Goal: Task Accomplishment & Management: Use online tool/utility

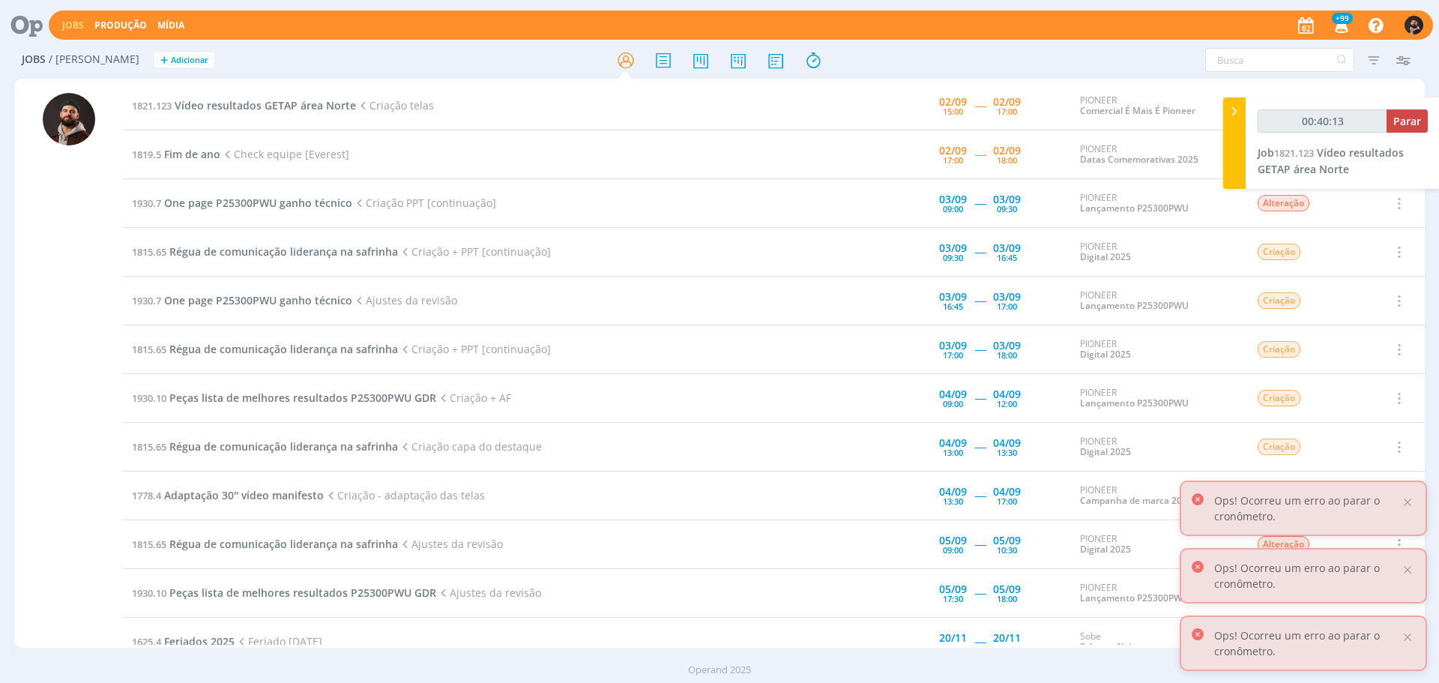
type input "00:40:14"
click at [1401, 113] on button "Parar" at bounding box center [1407, 120] width 41 height 23
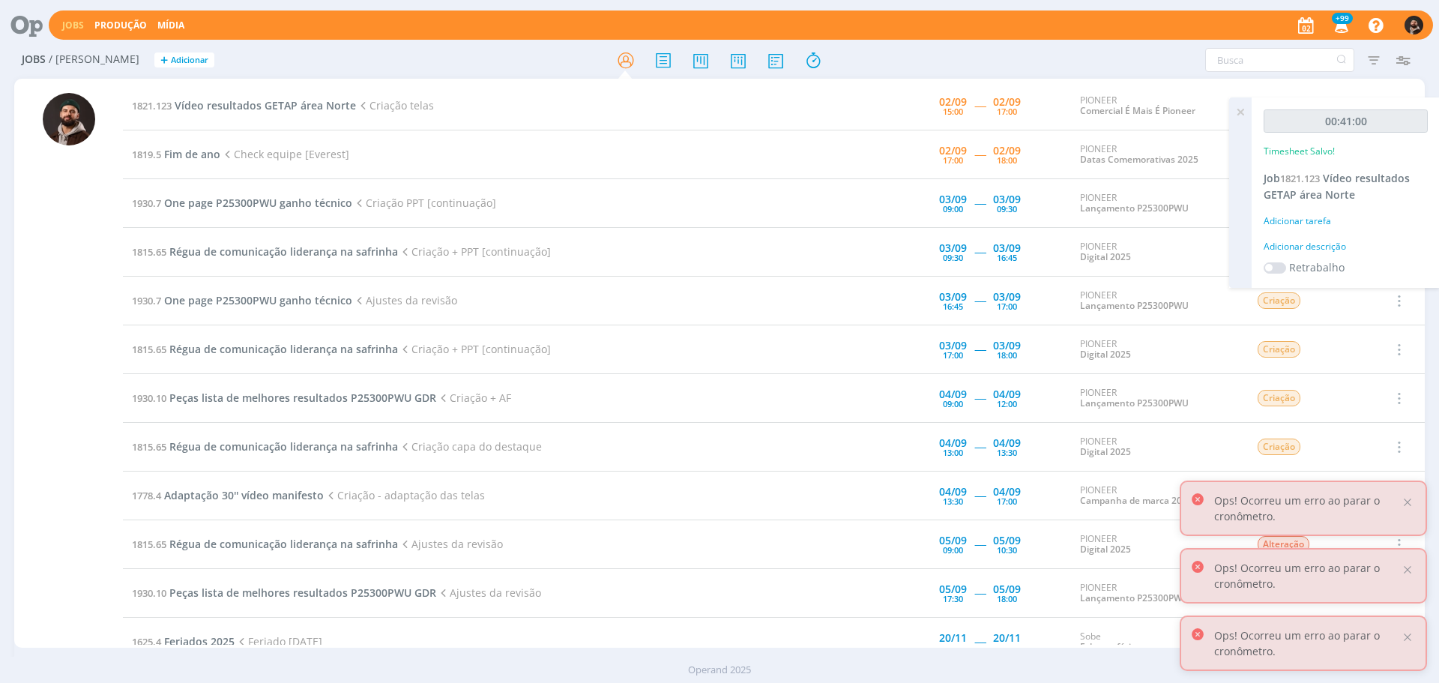
click at [1329, 249] on div "Adicionar descrição" at bounding box center [1346, 246] width 164 height 13
click at [1329, 248] on textarea at bounding box center [1346, 270] width 157 height 53
type textarea "criação"
click at [1411, 367] on span "Salvar" at bounding box center [1402, 368] width 31 height 14
click at [252, 104] on span "Vídeo resultados GETAP área Norte" at bounding box center [265, 105] width 181 height 14
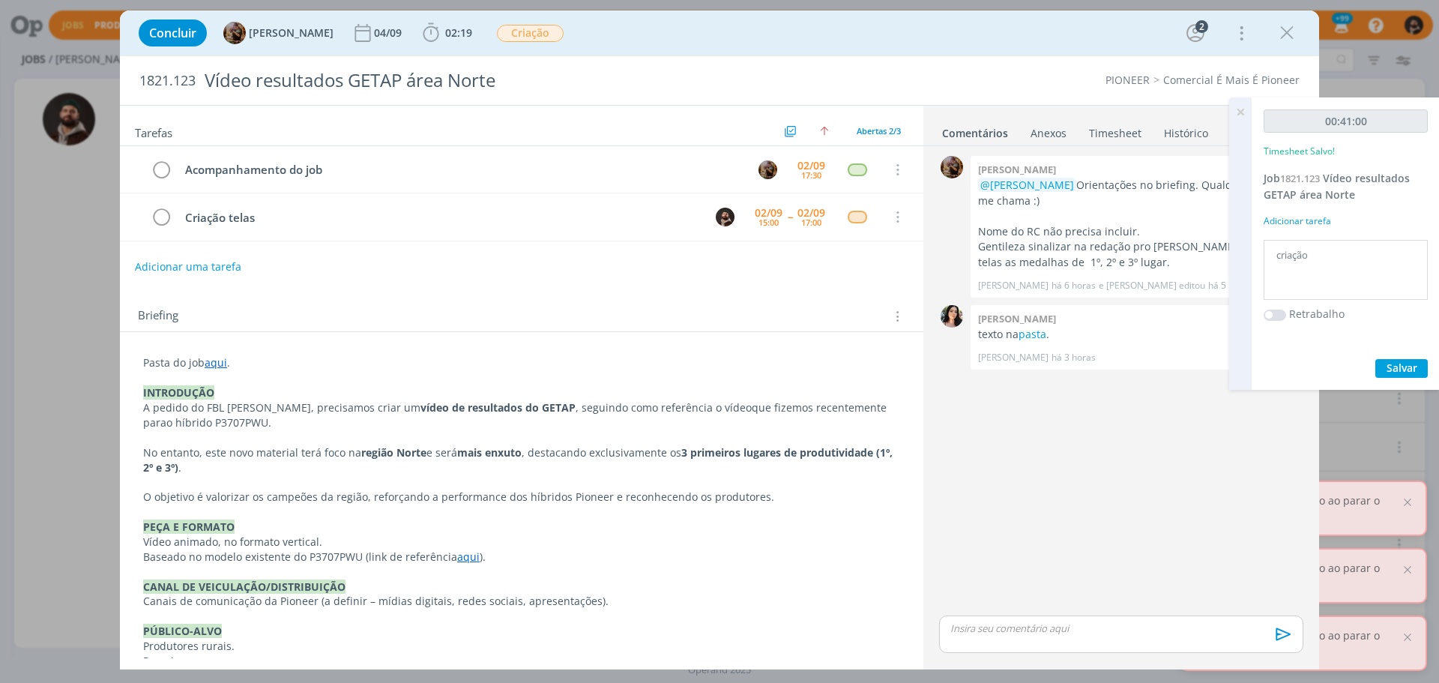
click at [1113, 623] on p "dialog" at bounding box center [1121, 627] width 340 height 13
click at [1283, 638] on icon "dialog" at bounding box center [1282, 639] width 22 height 22
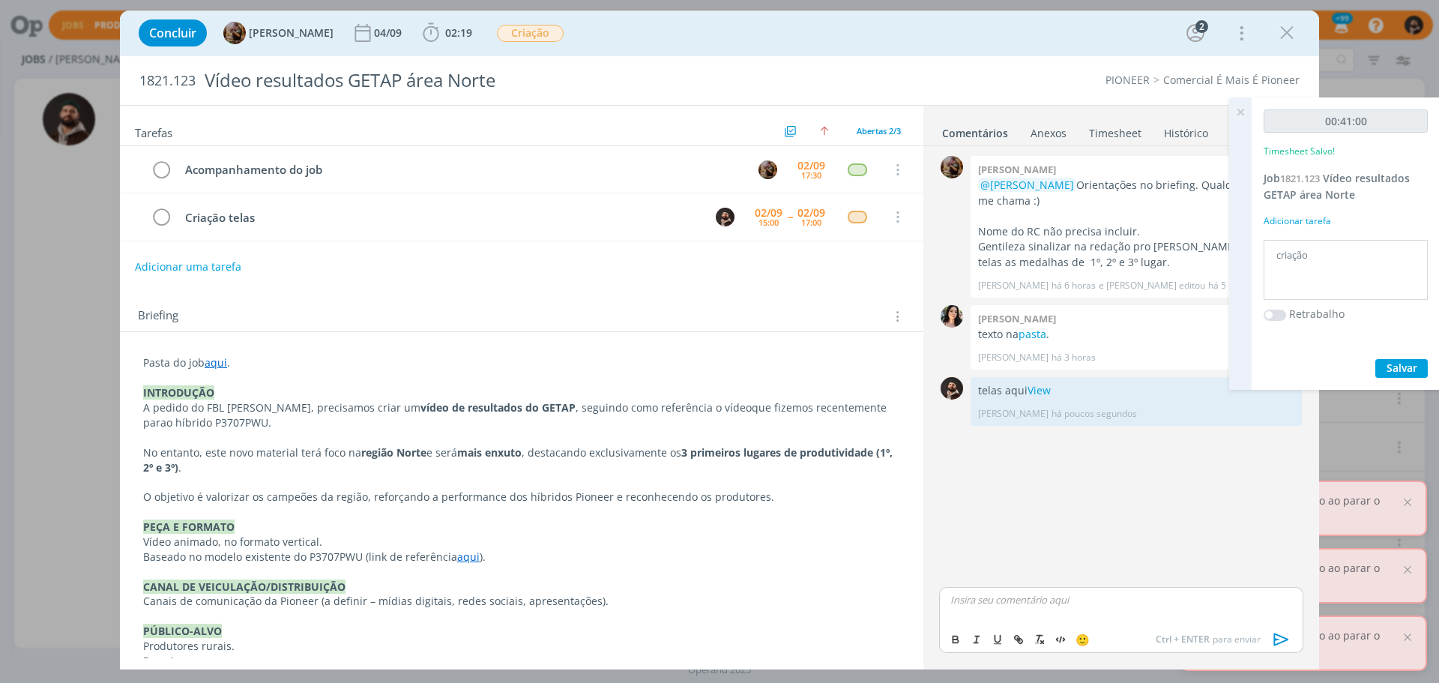
drag, startPoint x: 1241, startPoint y: 112, endPoint x: 1172, endPoint y: 115, distance: 68.3
click at [1241, 112] on icon at bounding box center [1240, 111] width 27 height 29
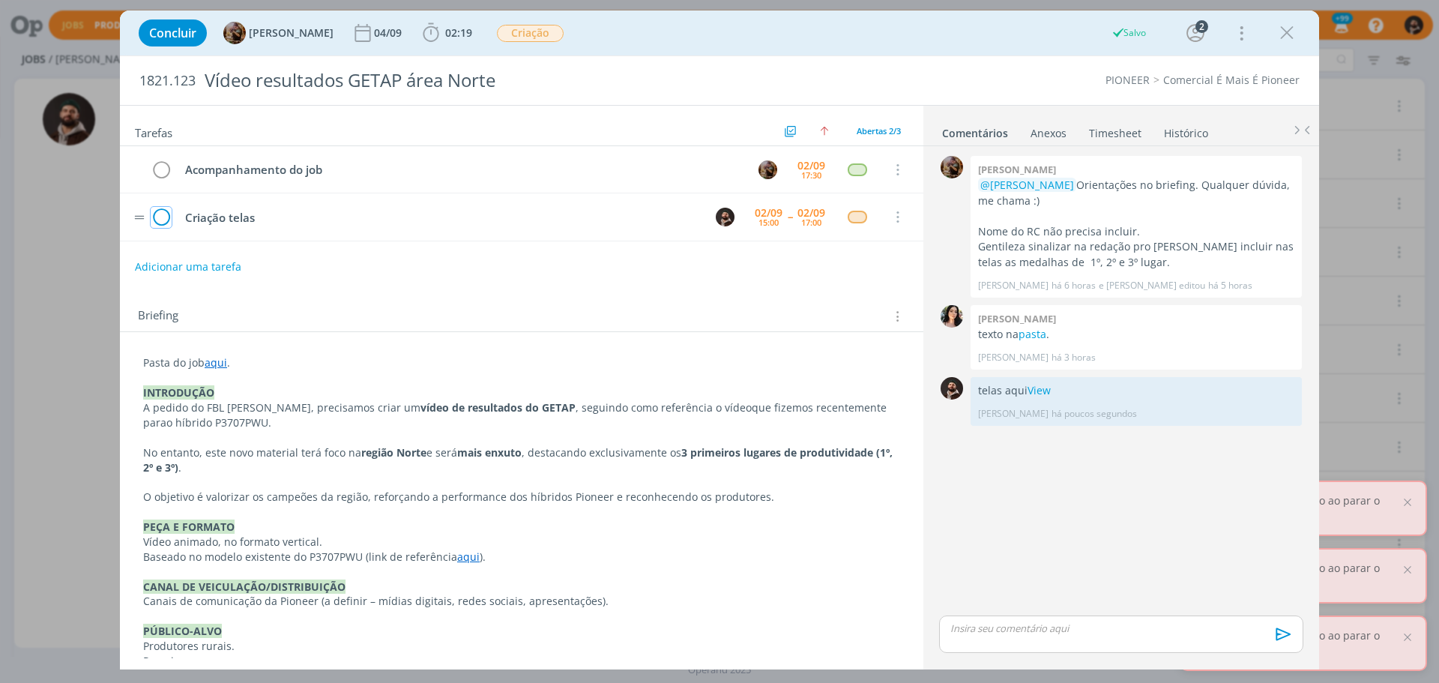
click at [166, 215] on icon "dialog" at bounding box center [161, 217] width 21 height 22
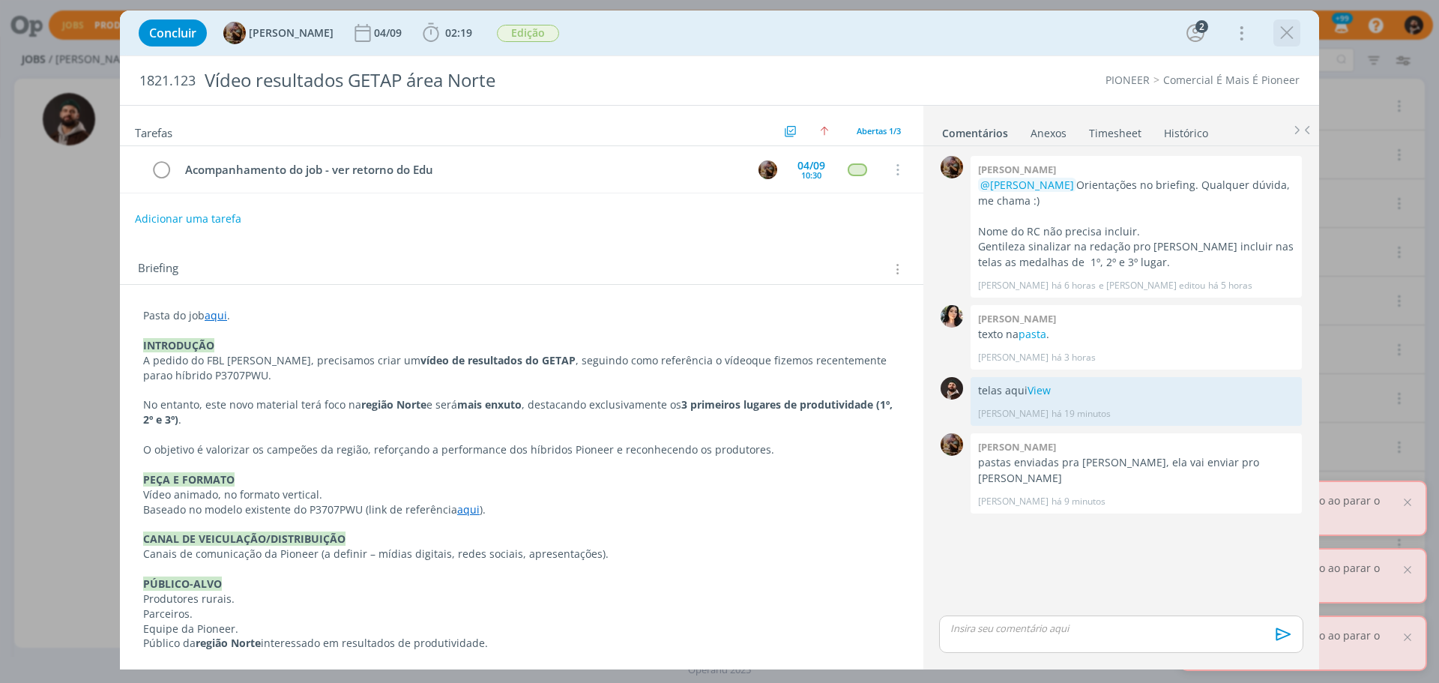
click at [1287, 38] on icon "dialog" at bounding box center [1287, 33] width 22 height 22
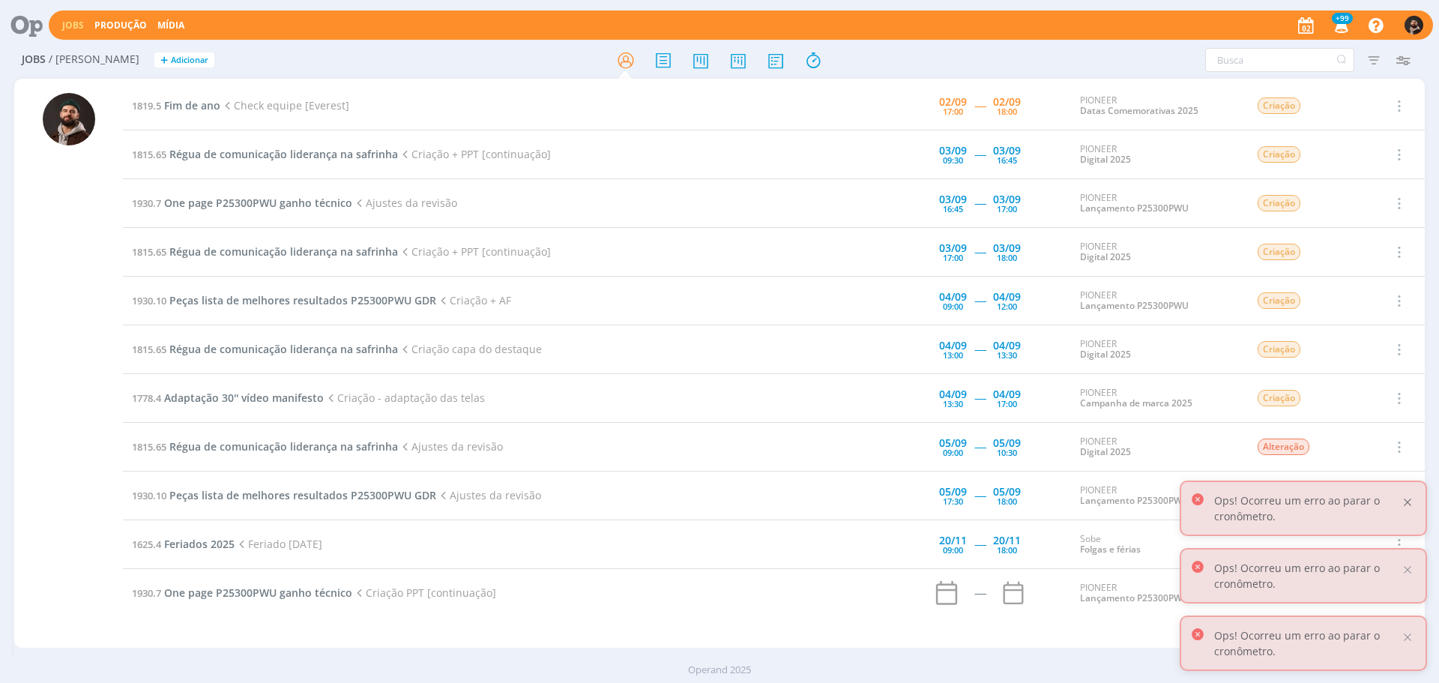
click at [1412, 503] on div at bounding box center [1407, 502] width 13 height 13
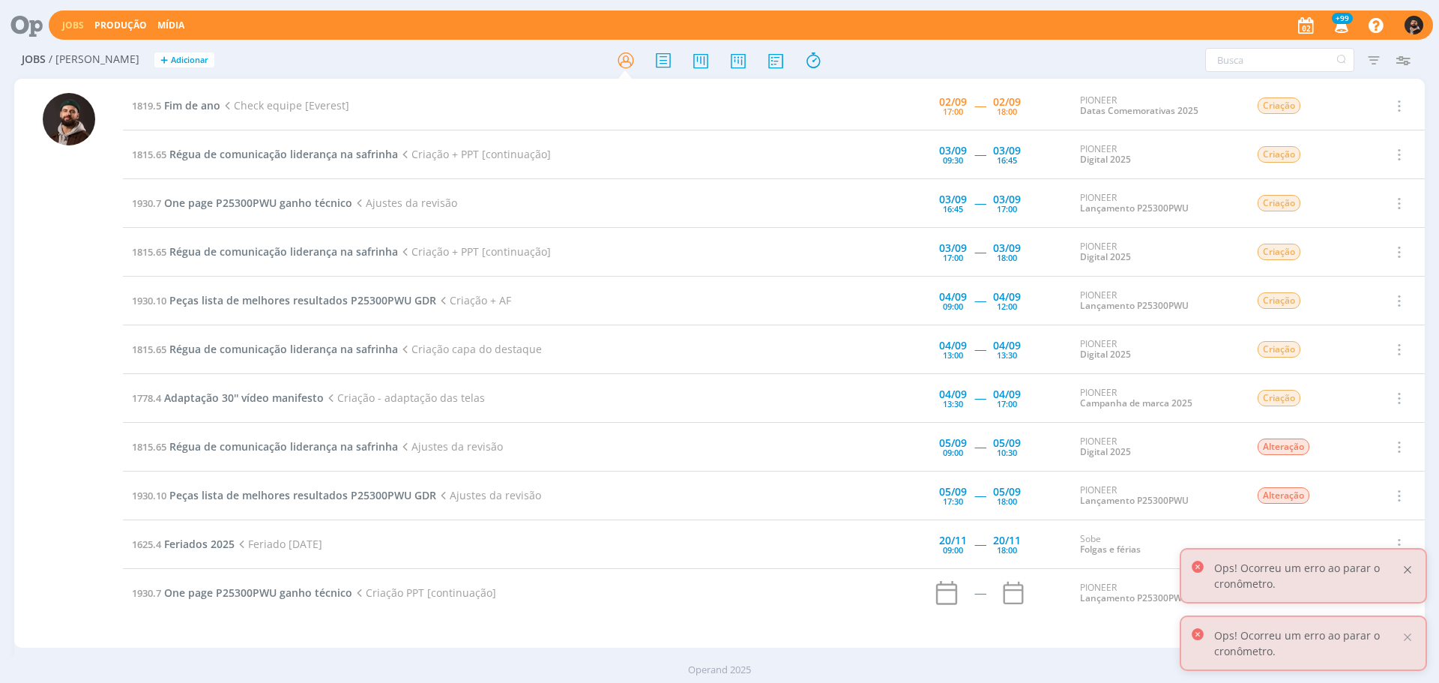
click at [1403, 570] on div at bounding box center [1407, 569] width 13 height 13
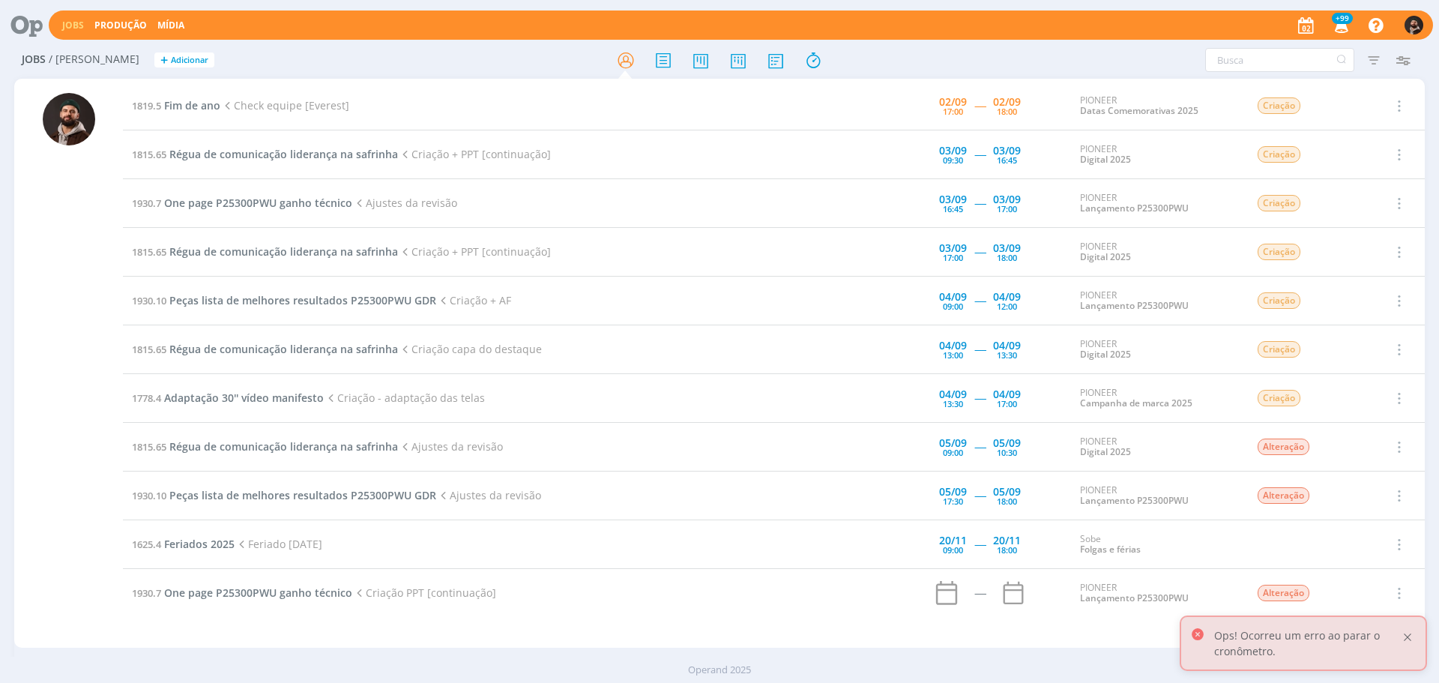
click at [1409, 639] on div at bounding box center [1407, 636] width 13 height 13
